Goal: Task Accomplishment & Management: Manage account settings

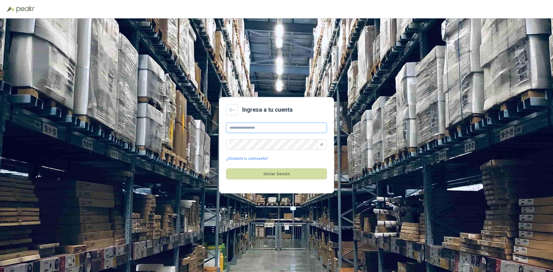
click at [277, 127] on input "text" at bounding box center [276, 128] width 101 height 10
type input "**********"
click at [226, 168] on button "Iniciar Sesión" at bounding box center [276, 173] width 101 height 11
click at [322, 144] on icon "eye-invisible" at bounding box center [321, 144] width 3 height 3
click at [226, 168] on button "Iniciar Sesión" at bounding box center [276, 173] width 101 height 11
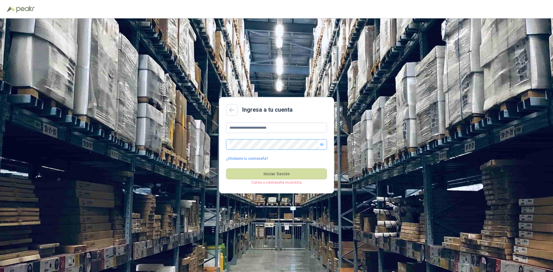
click at [226, 168] on button "Iniciar Sesión" at bounding box center [276, 173] width 101 height 11
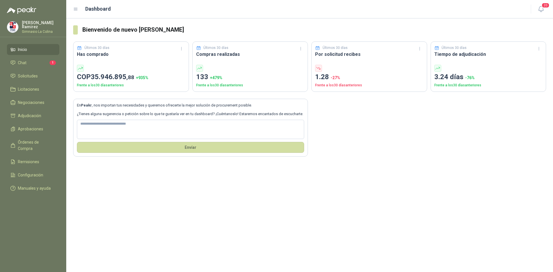
click at [31, 95] on ul "Inicio Chat 1 Solicitudes Licitaciones Negociaciones Adjudicación Aprobaciones …" at bounding box center [33, 120] width 66 height 152
click at [30, 95] on ul "Inicio Chat 1 Solicitudes Licitaciones Negociaciones Adjudicación Aprobaciones …" at bounding box center [33, 120] width 66 height 152
click at [29, 99] on span "Negociaciones" at bounding box center [31, 102] width 26 height 6
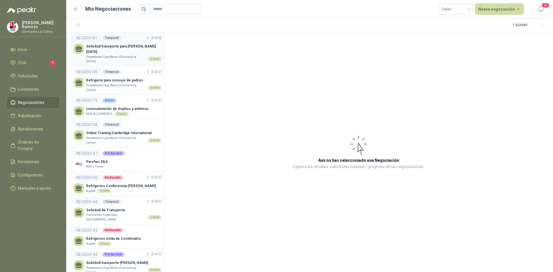
click at [113, 55] on p "Proveedores Caja Menor (Gimnasio la Colina)" at bounding box center [115, 59] width 59 height 9
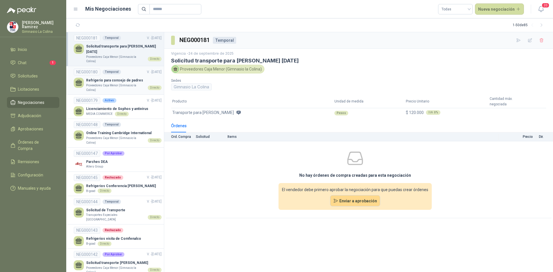
click at [131, 83] on p "Proveedores Caja Menor (Gimnasio la Colina)" at bounding box center [115, 87] width 59 height 9
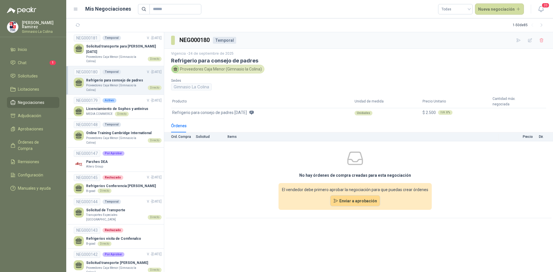
click at [12, 26] on img at bounding box center [12, 27] width 11 height 11
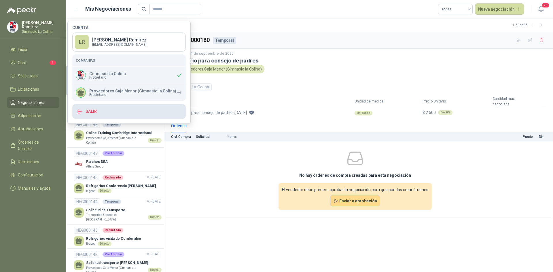
click at [91, 113] on button "Salir" at bounding box center [128, 111] width 113 height 15
